Goal: Information Seeking & Learning: Find specific fact

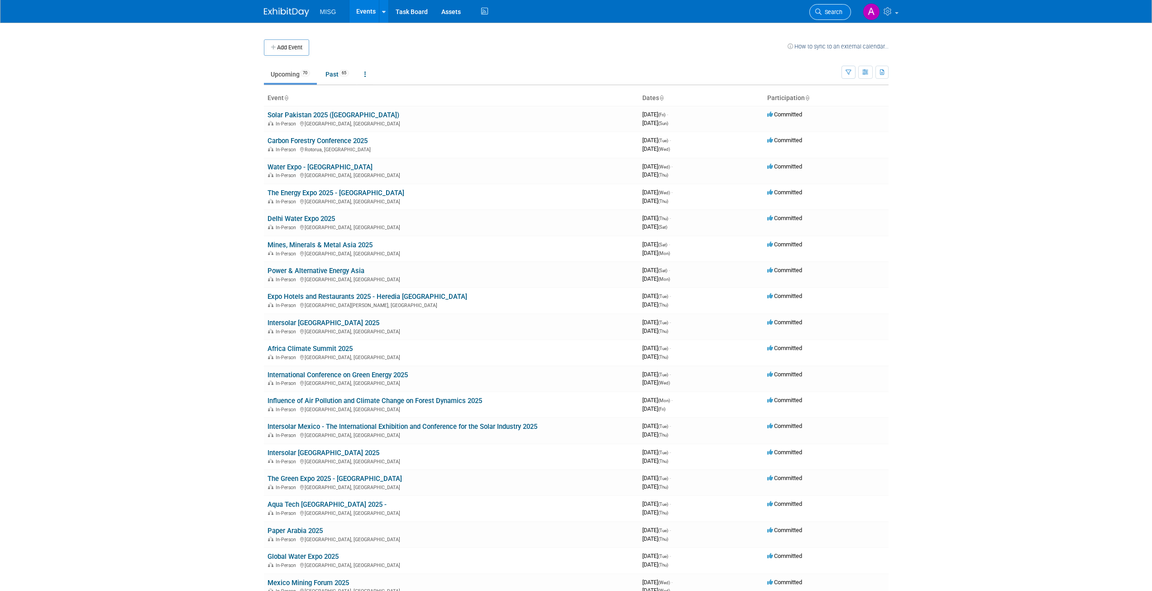
click at [397, 14] on span "Search" at bounding box center [831, 12] width 21 height 7
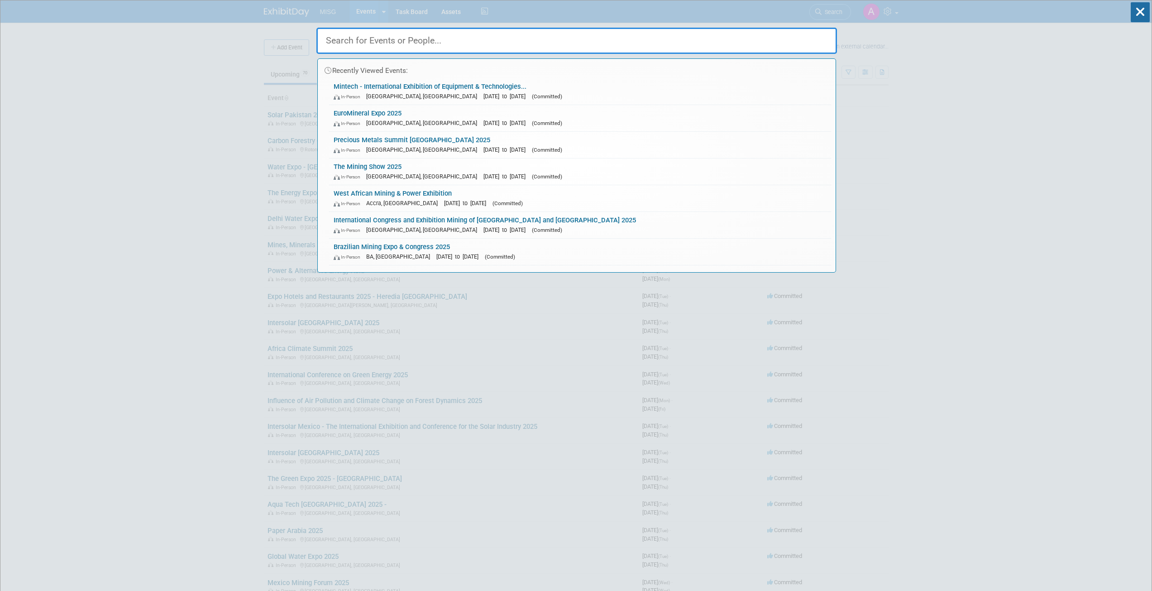
paste input "Construction Technology Fair 2025"
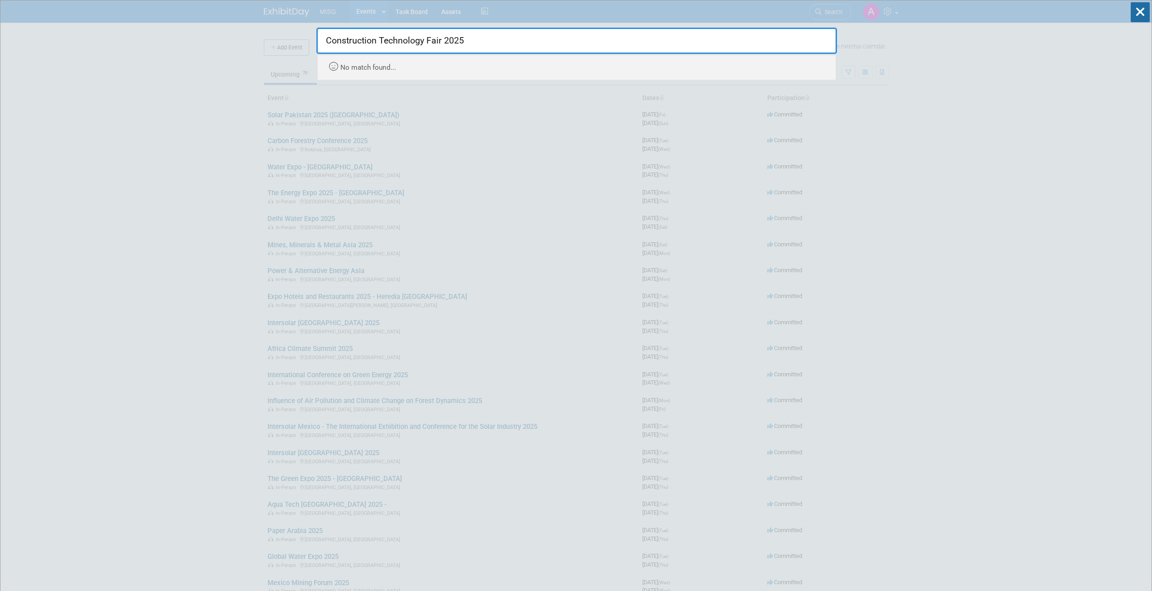
type input "Construction Technology Fair 2025"
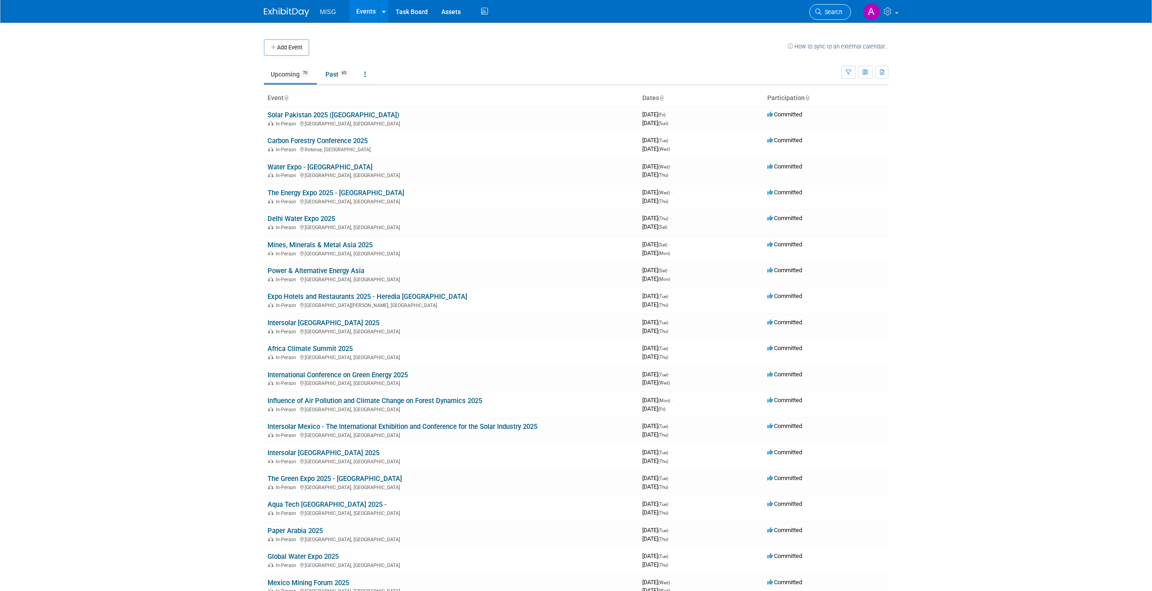
click at [397, 16] on link "Search" at bounding box center [830, 12] width 42 height 16
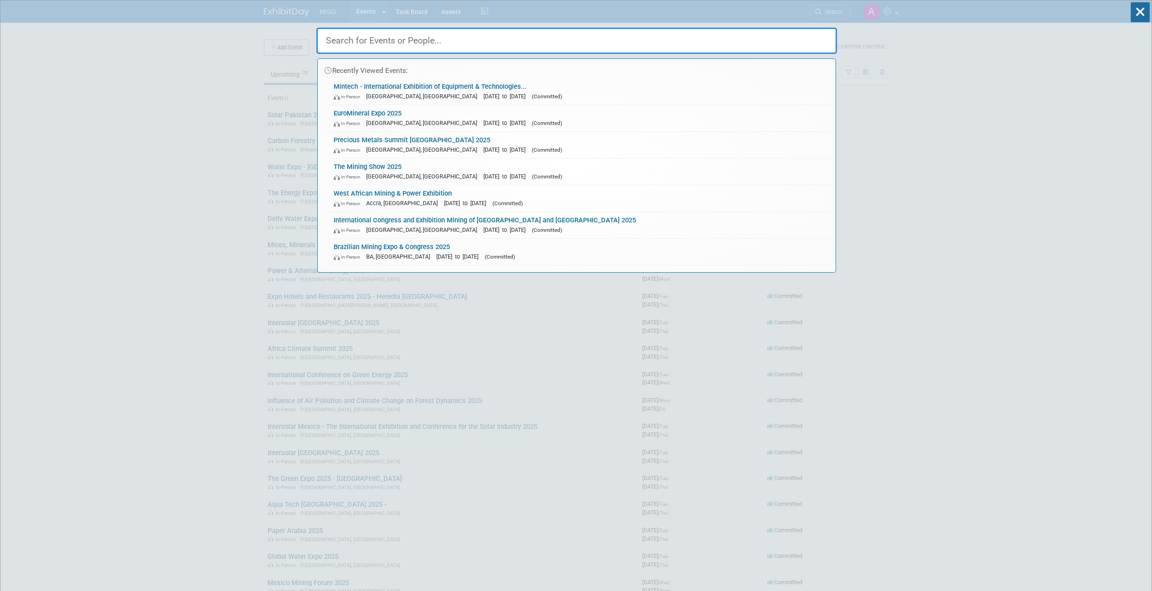
paste input "Renewable Energy India Expo"
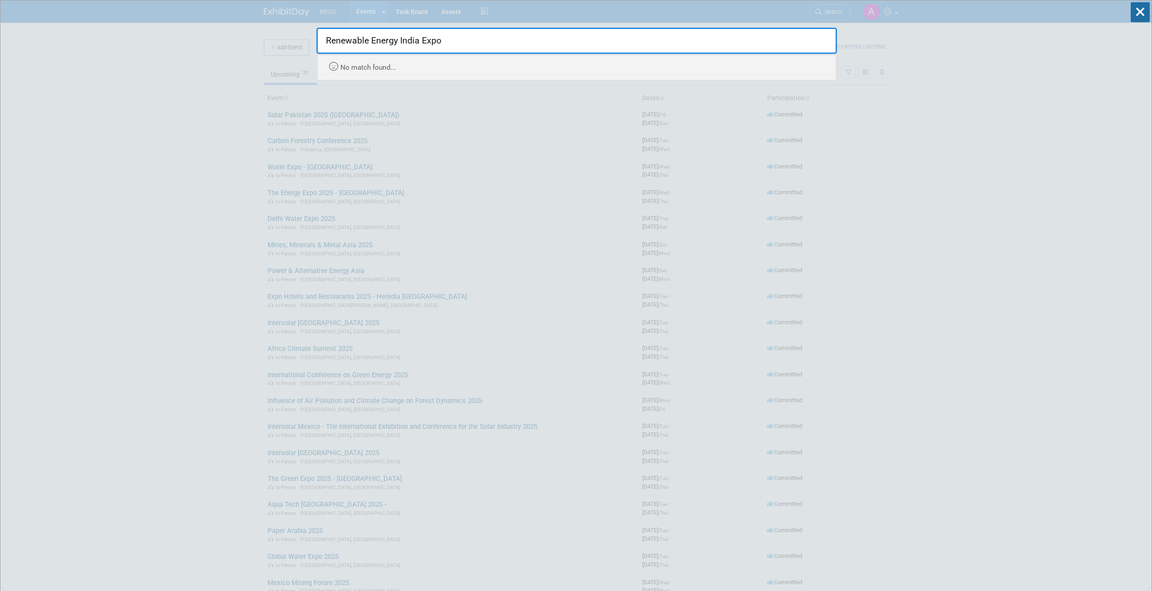
type input "Renewable Energy India Expo"
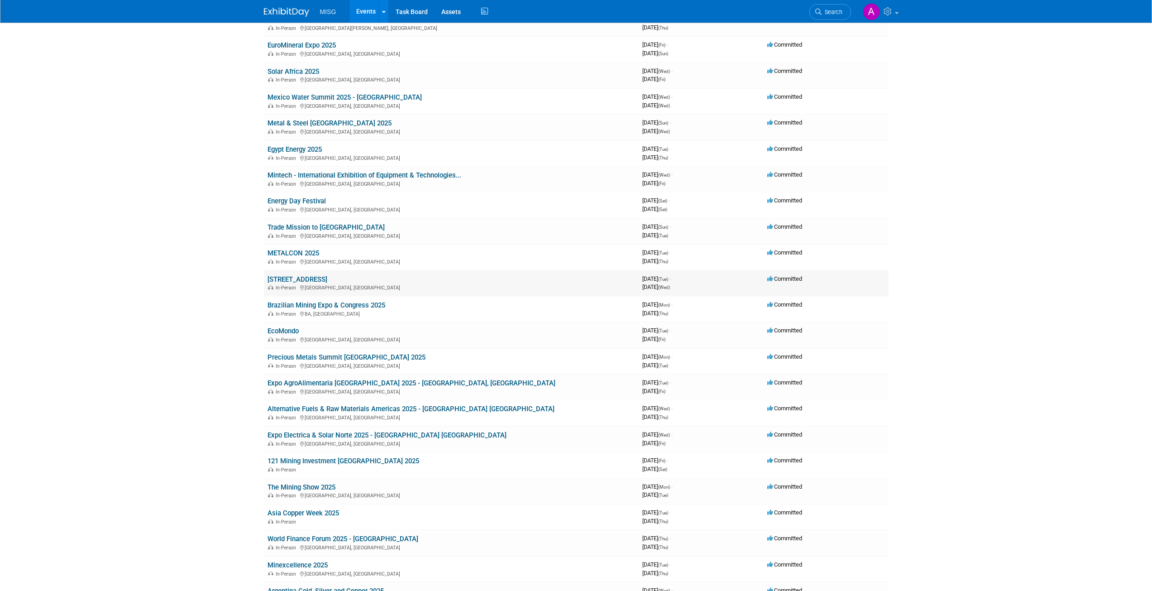
scroll to position [1131, 0]
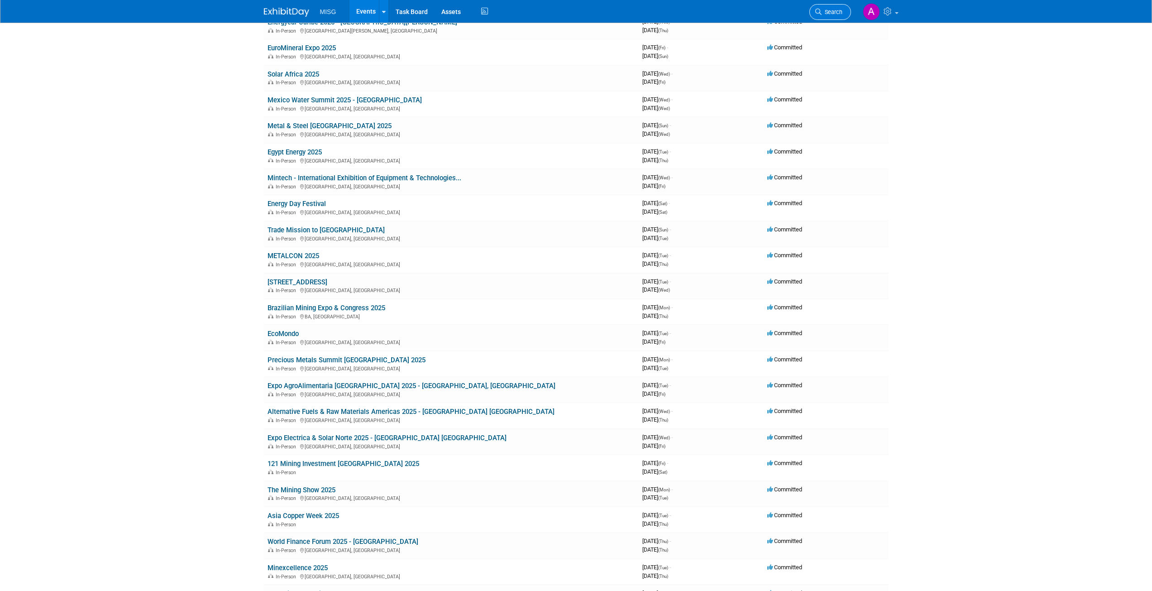
click at [397, 10] on span "Search" at bounding box center [831, 12] width 21 height 7
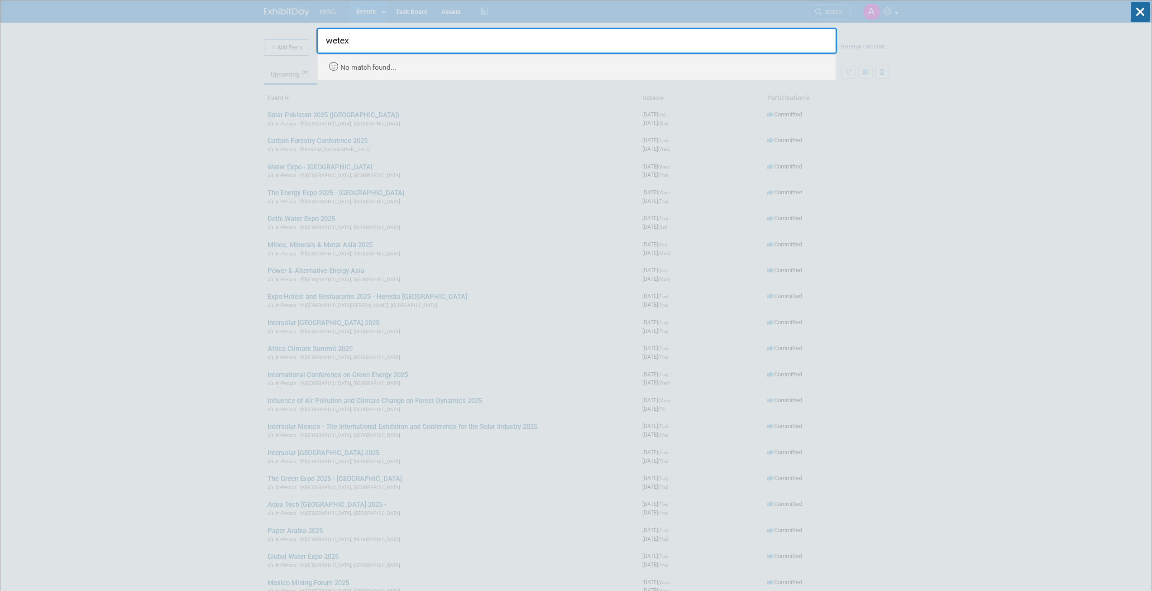
type input "wetex"
click at [397, 38] on input "wetex" at bounding box center [576, 41] width 520 height 26
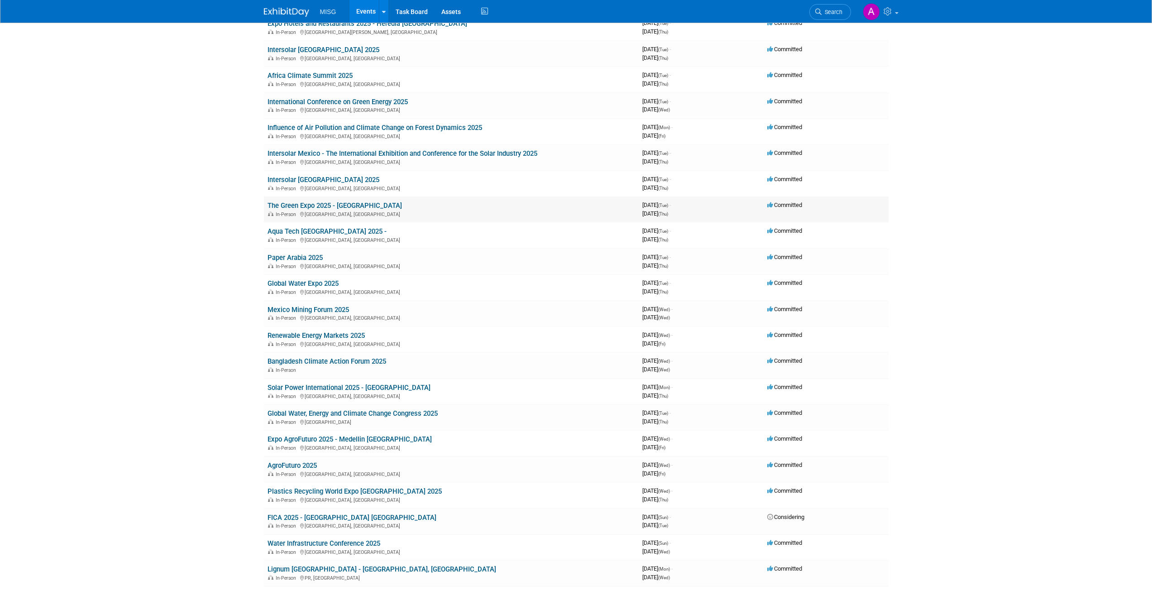
scroll to position [272, 0]
